Goal: Find specific page/section: Find specific page/section

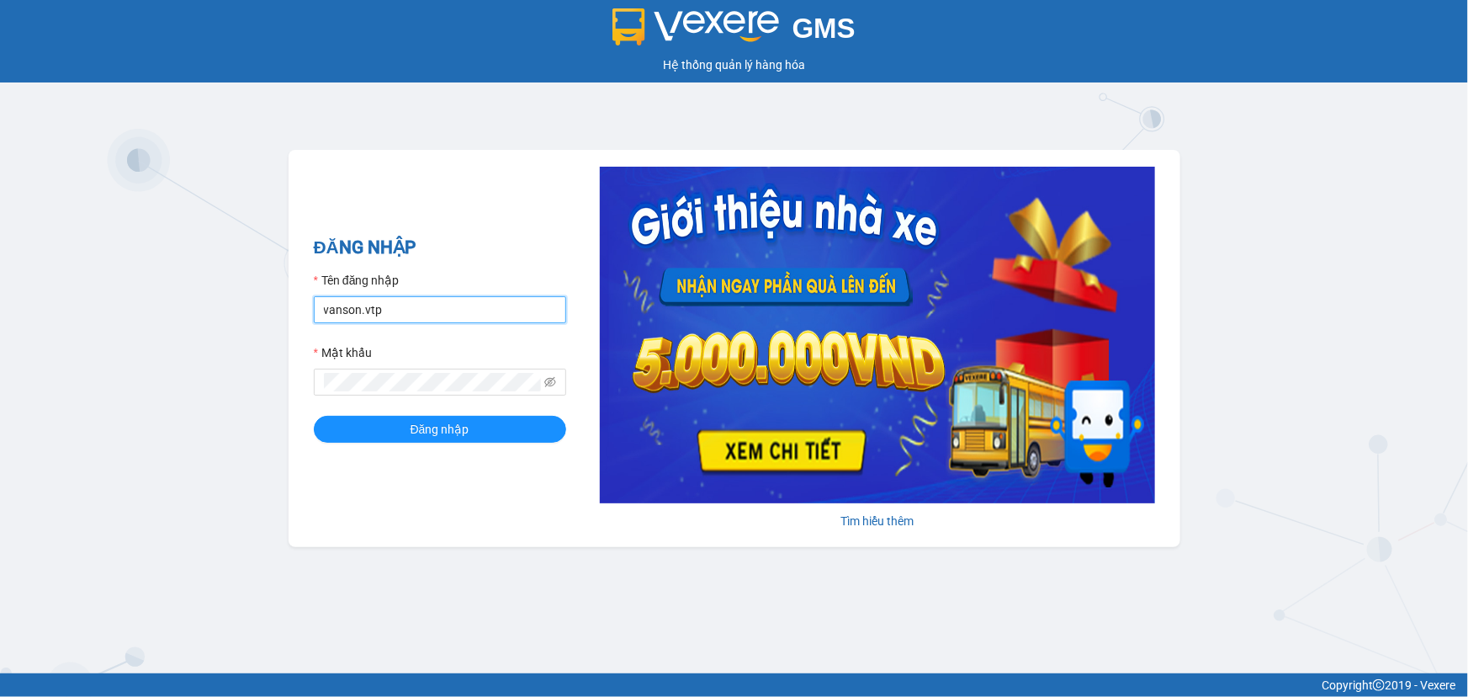
click at [398, 319] on input "vanson.vtp" at bounding box center [440, 309] width 252 height 27
type input "chivan.vtp"
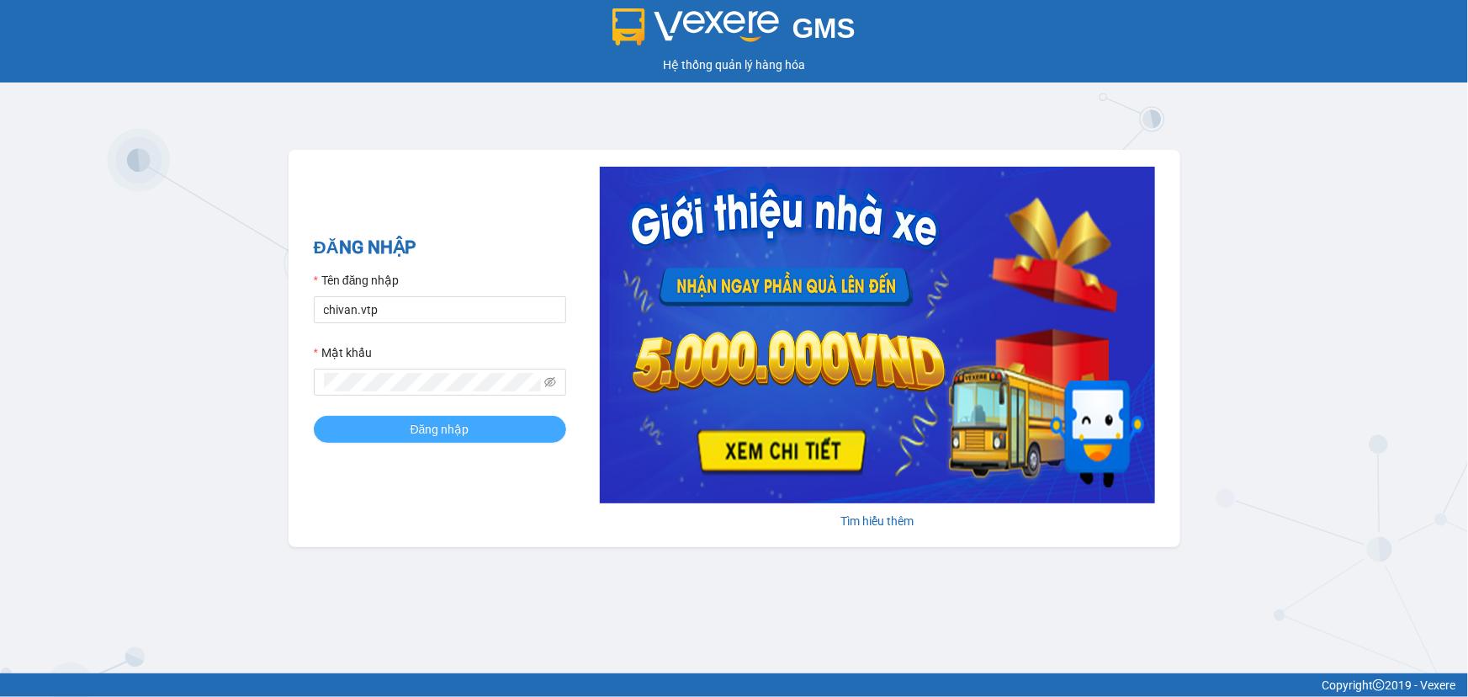
click at [419, 436] on span "Đăng nhập" at bounding box center [440, 429] width 59 height 19
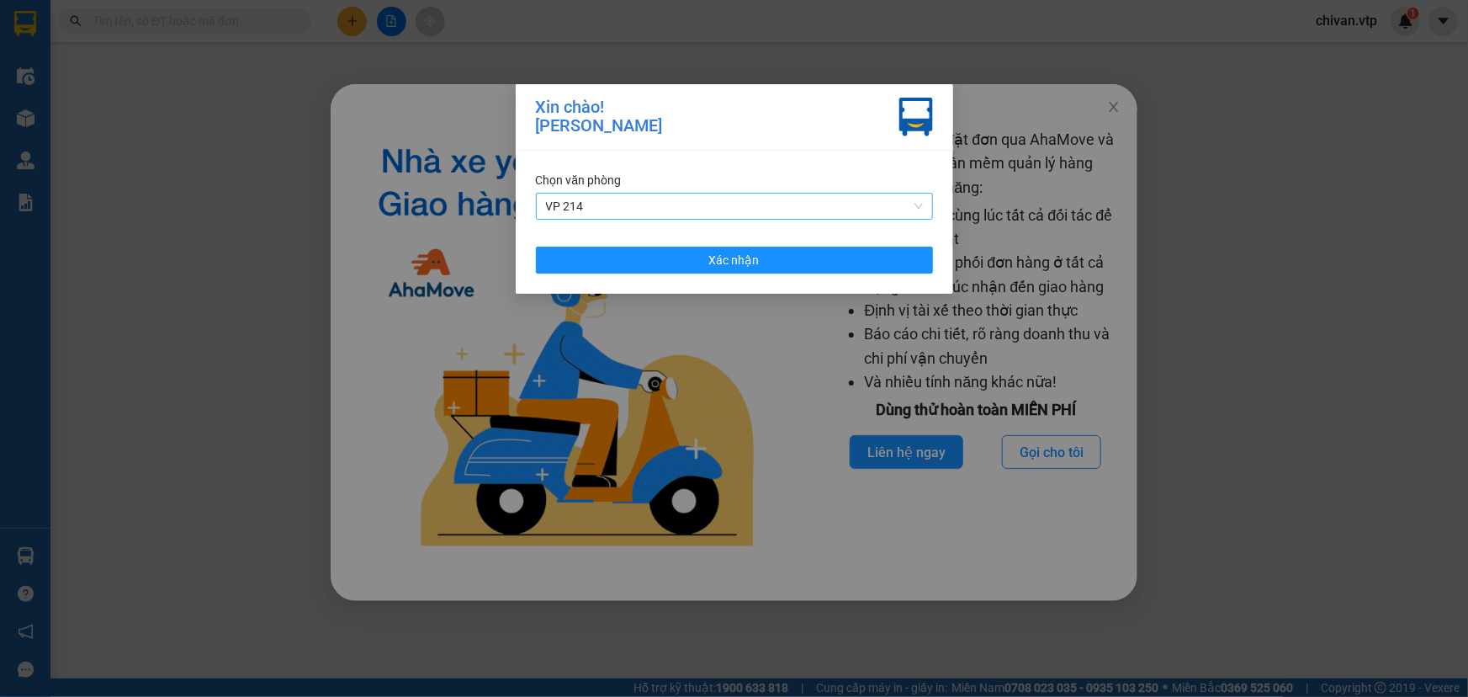
click at [725, 212] on span "VP 214" at bounding box center [734, 206] width 377 height 25
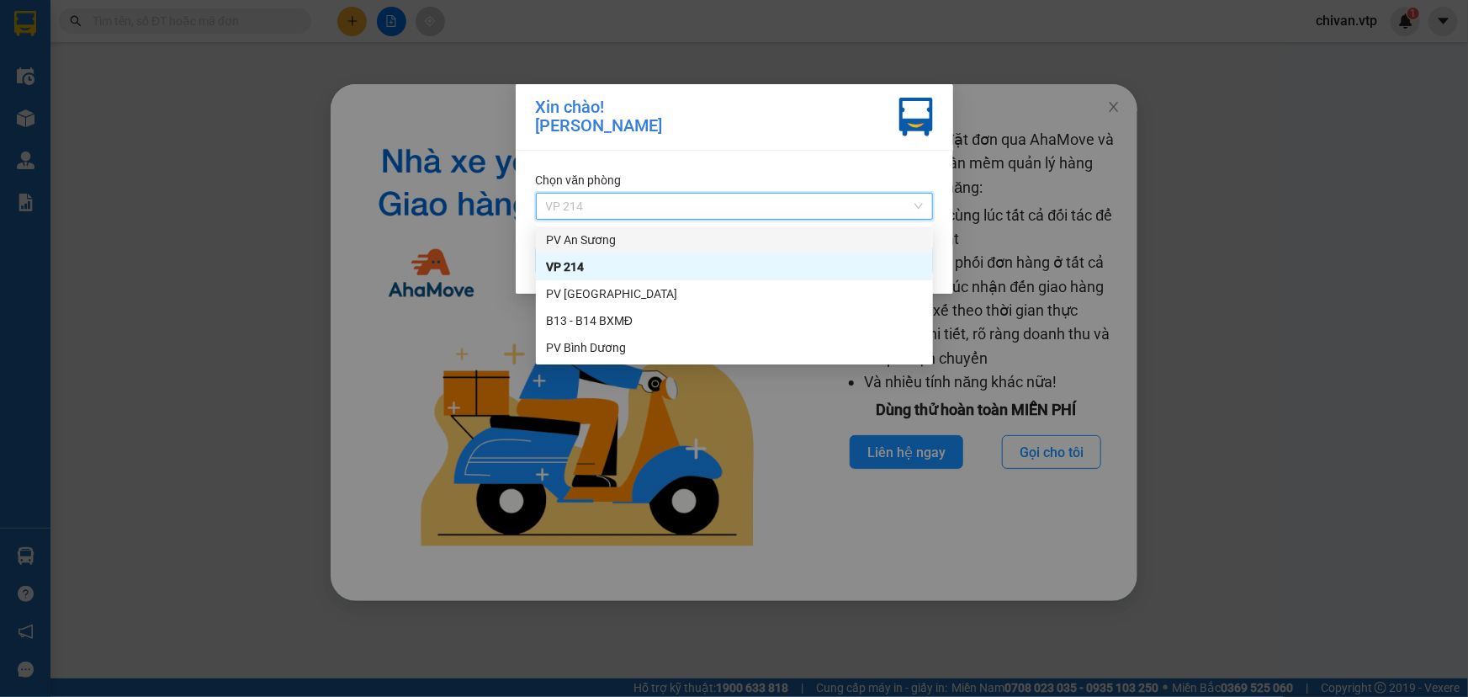
click at [603, 244] on div "PV An Sương" at bounding box center [734, 240] width 377 height 19
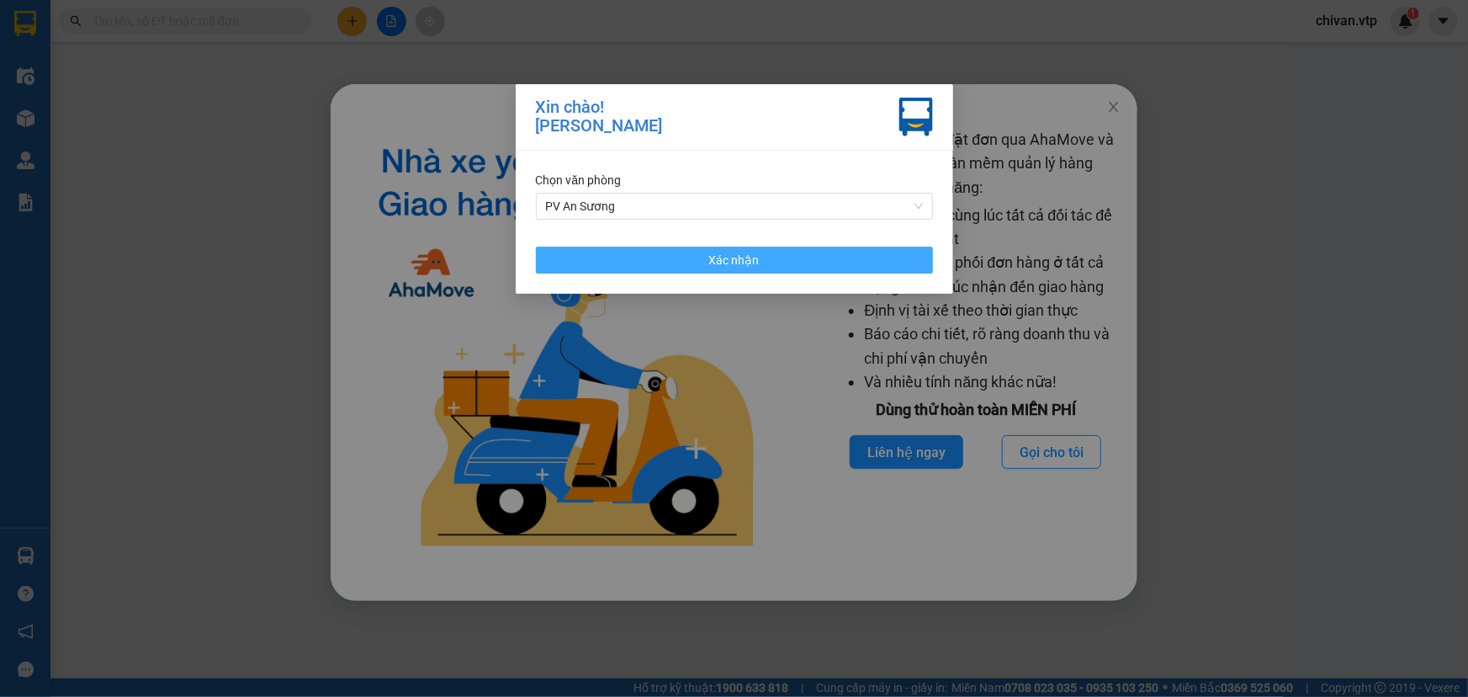
click at [671, 259] on button "Xác nhận" at bounding box center [734, 260] width 397 height 27
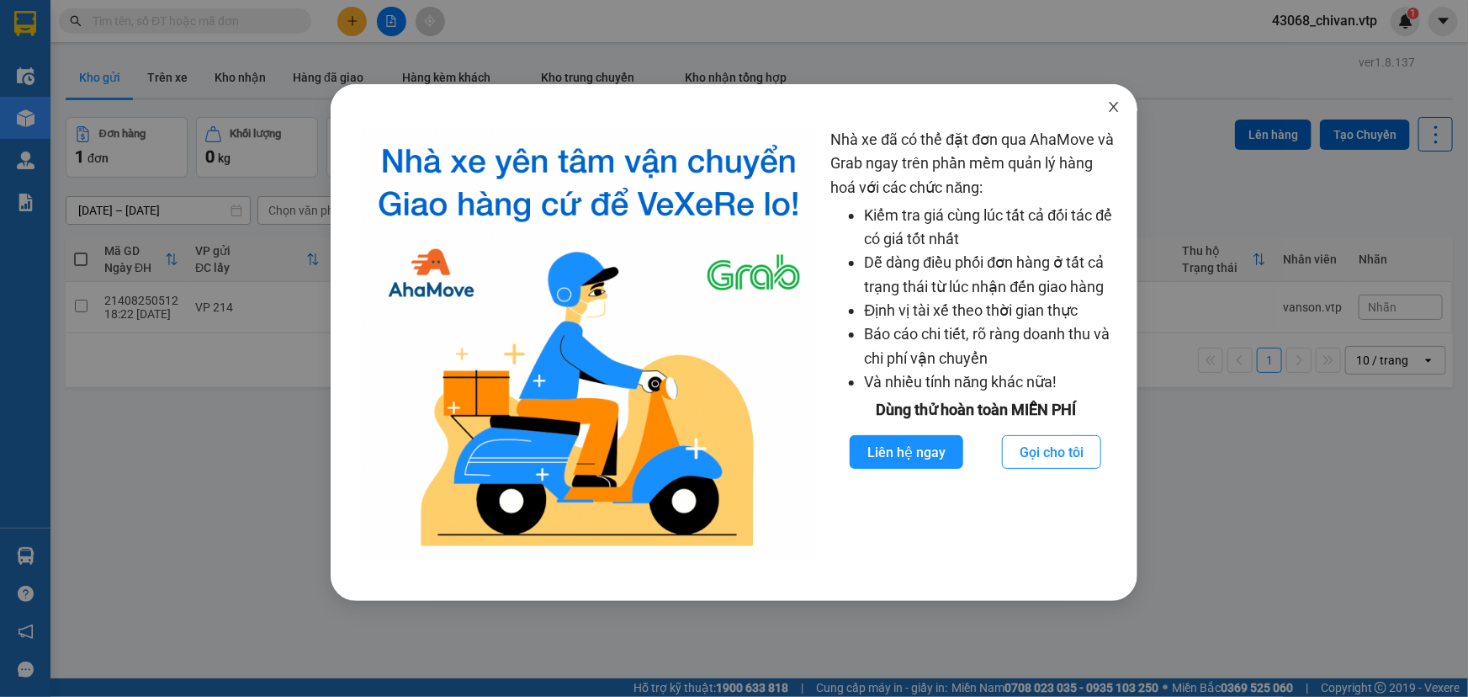
click at [1120, 108] on icon "close" at bounding box center [1113, 106] width 13 height 13
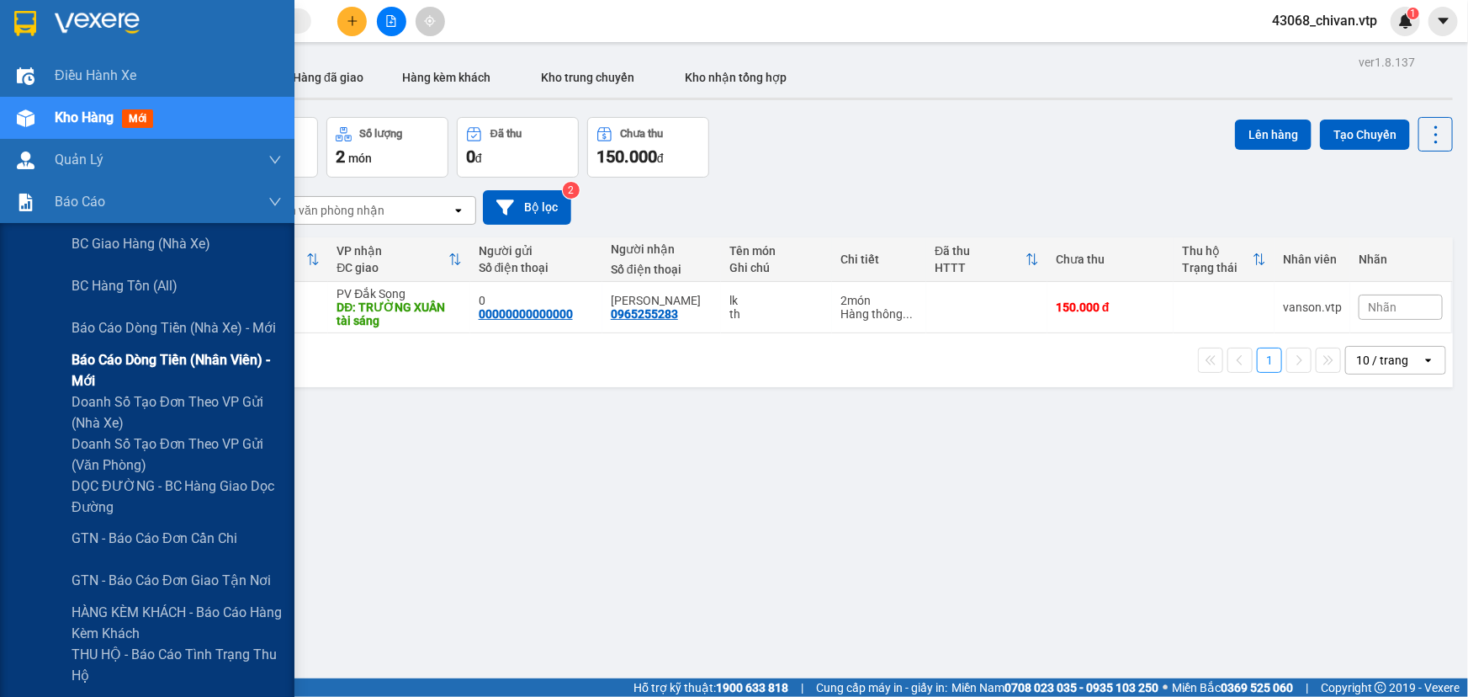
click at [161, 381] on span "Báo cáo dòng tiền (nhân viên) - mới" at bounding box center [177, 370] width 210 height 42
